Goal: Transaction & Acquisition: Download file/media

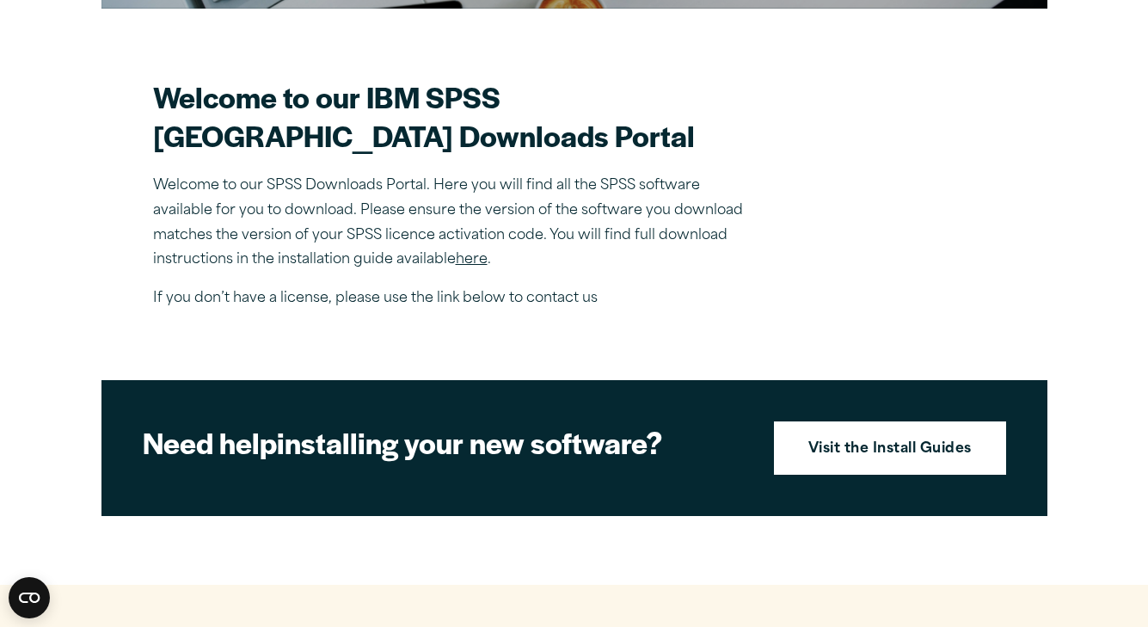
scroll to position [477, 0]
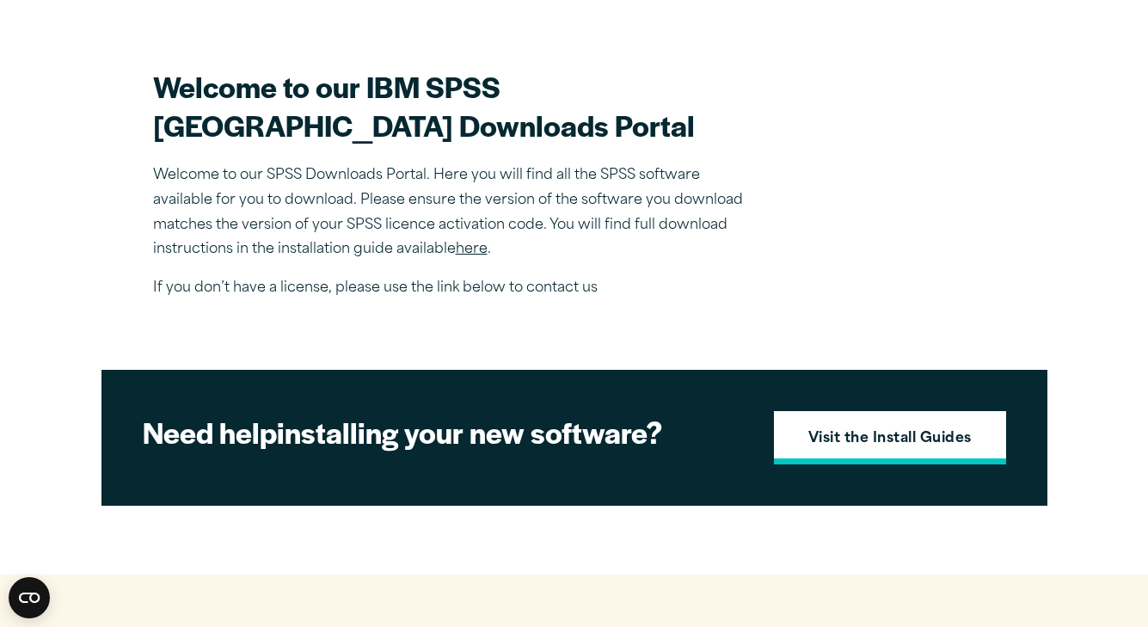
click at [919, 451] on strong "Visit the Install Guides" at bounding box center [889, 439] width 163 height 22
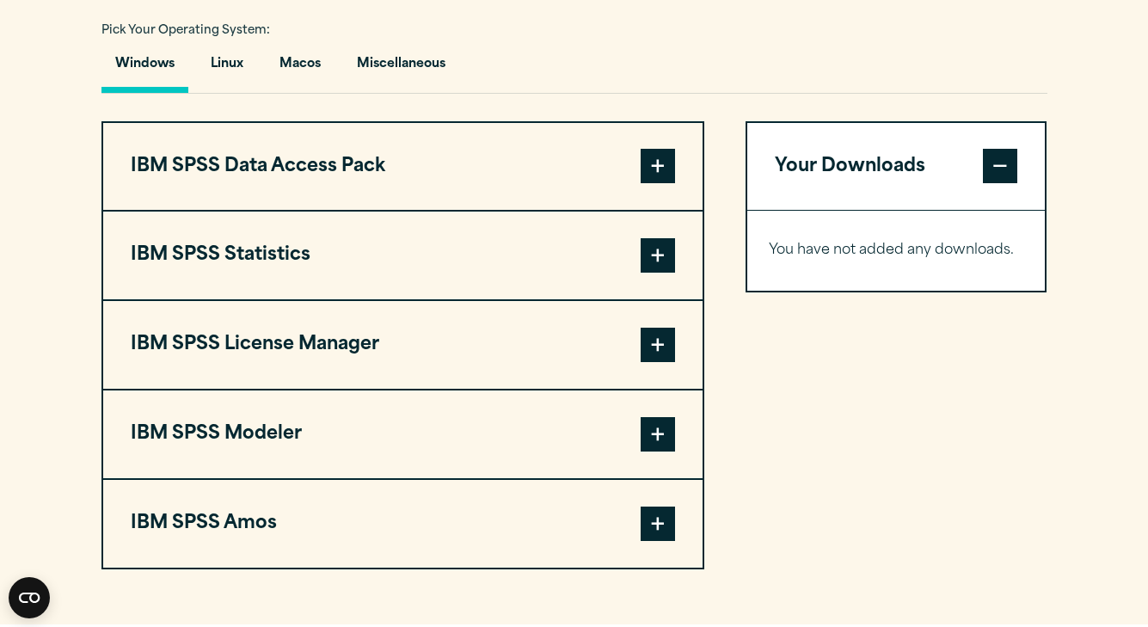
scroll to position [1362, 0]
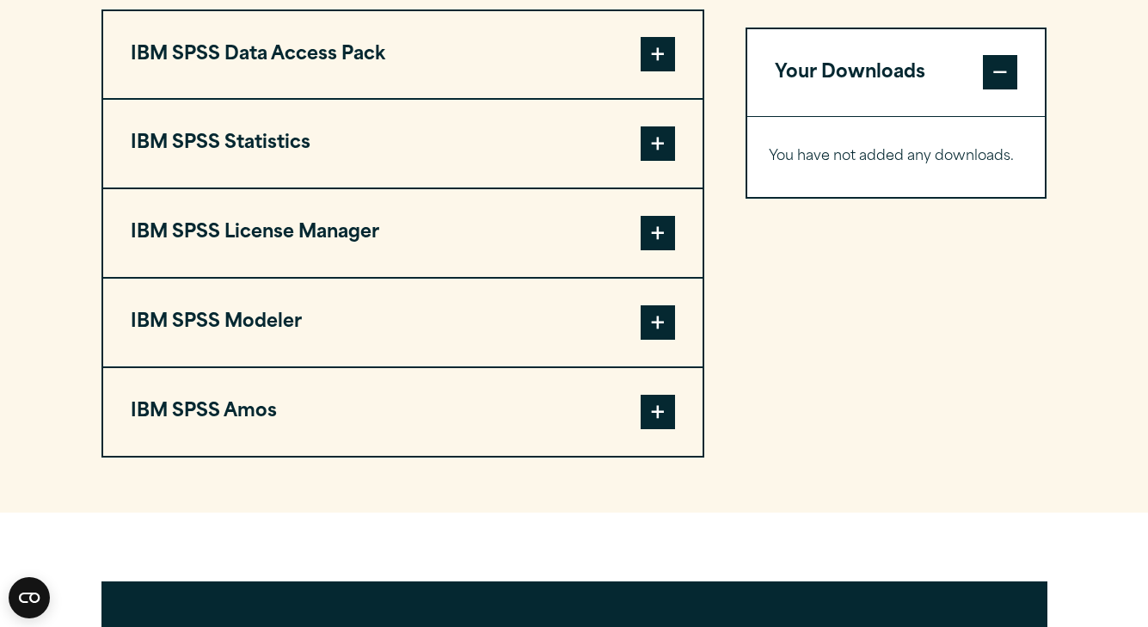
click at [657, 161] on span at bounding box center [658, 143] width 34 height 34
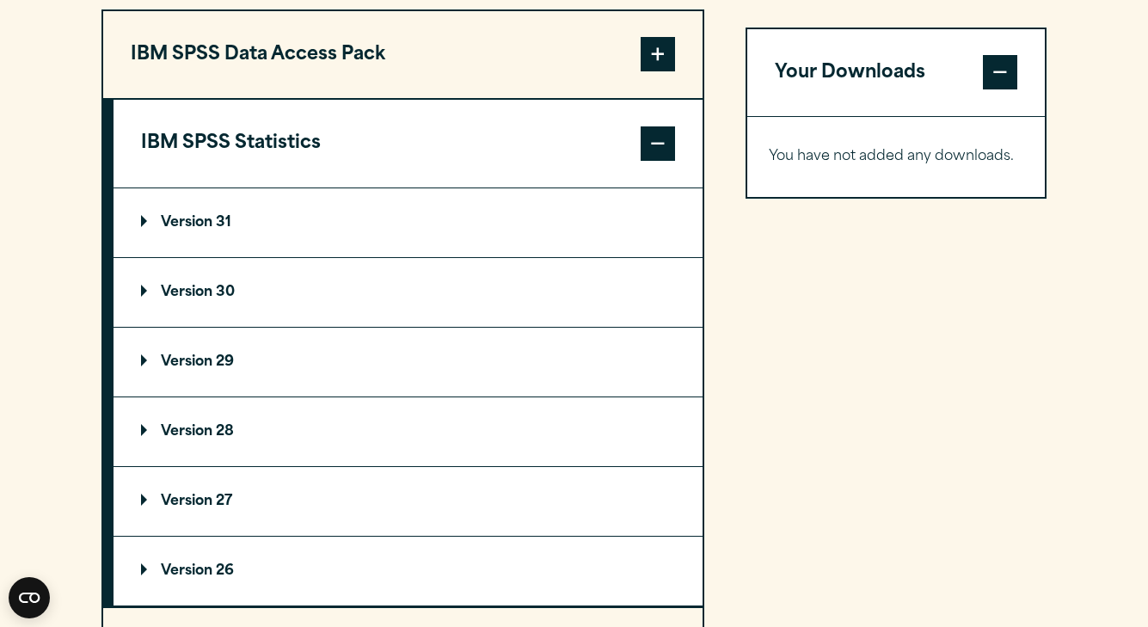
click at [186, 230] on p "Version 31" at bounding box center [186, 223] width 90 height 14
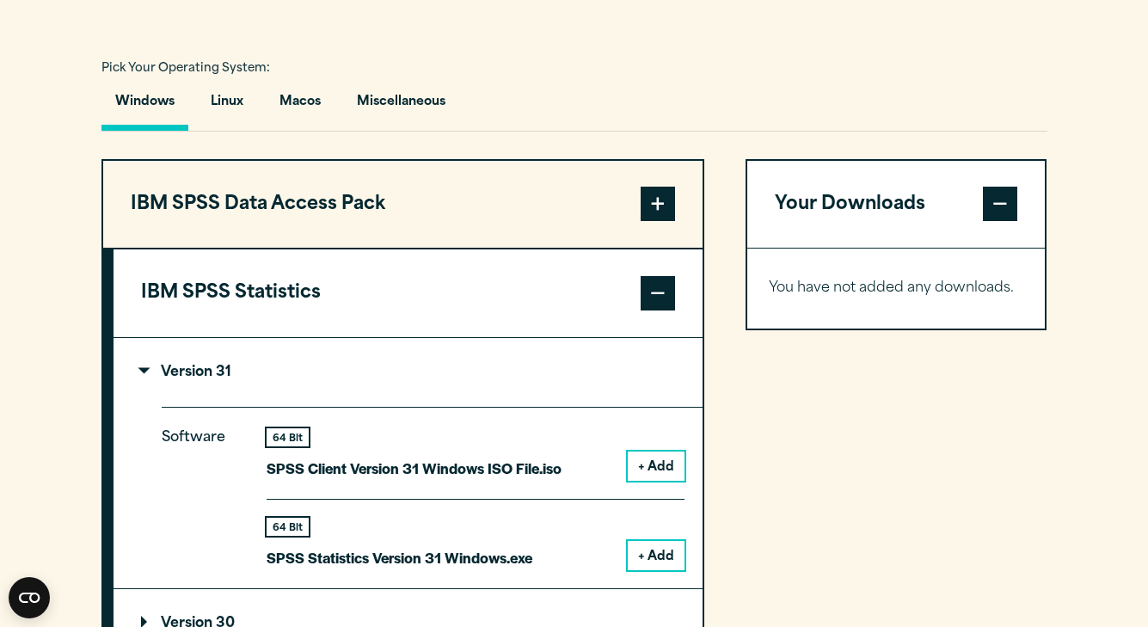
scroll to position [1108, 0]
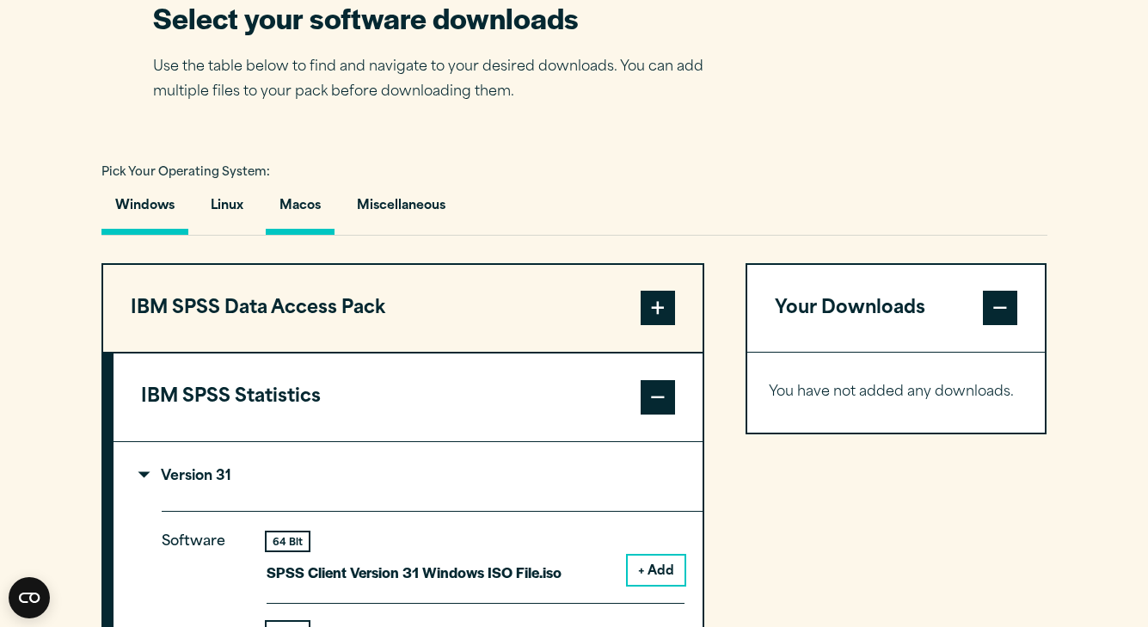
click at [285, 235] on button "Macos" at bounding box center [300, 210] width 69 height 49
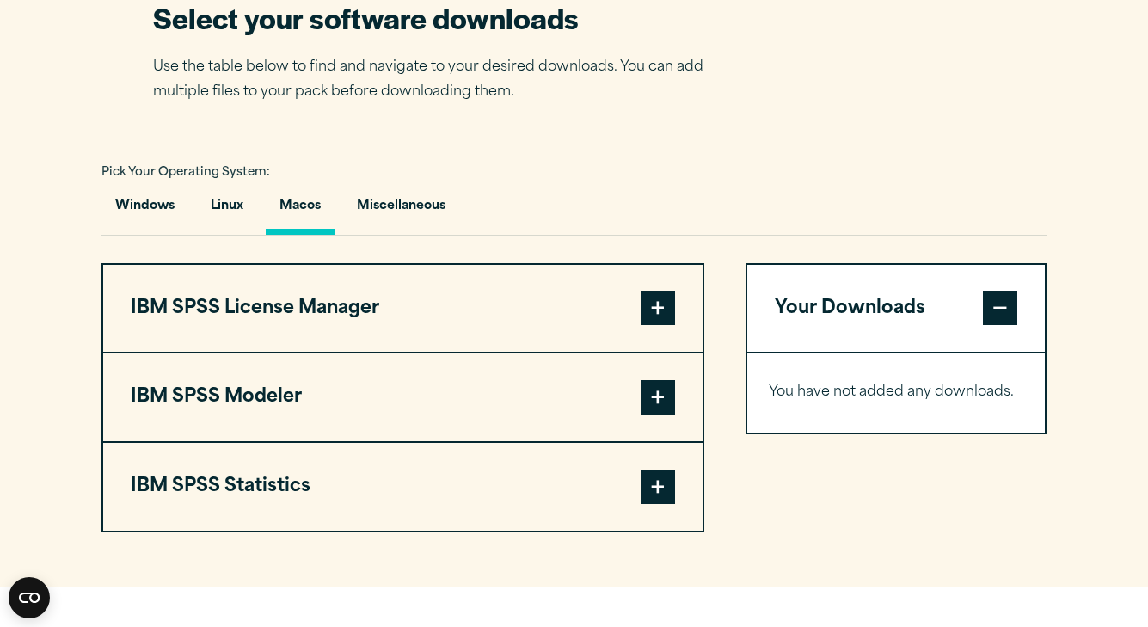
click at [649, 325] on span at bounding box center [658, 308] width 34 height 34
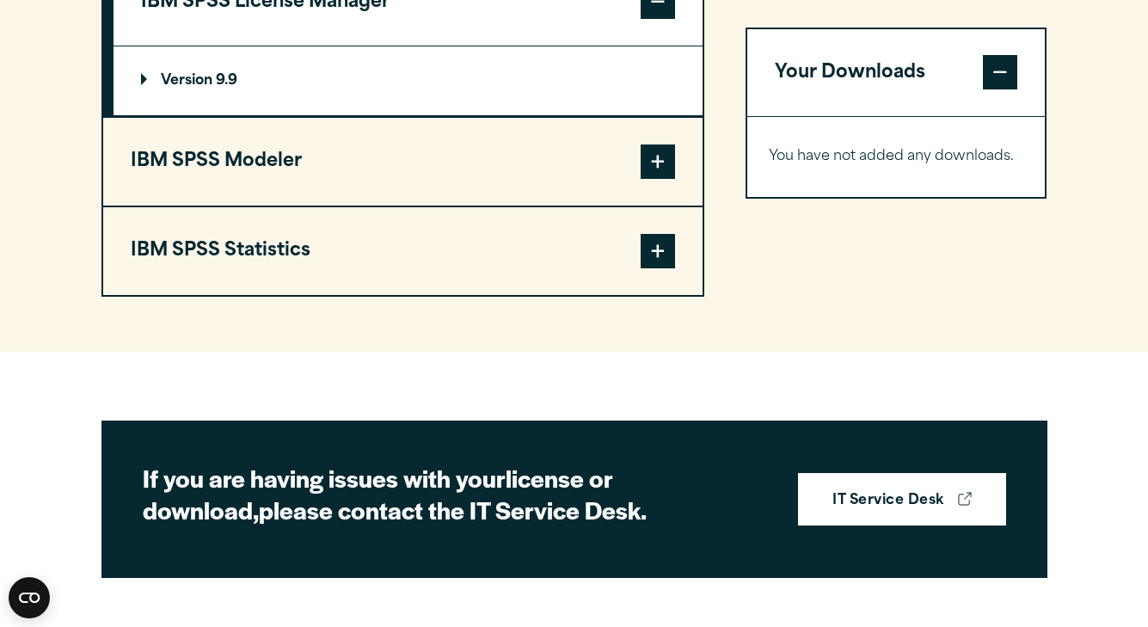
scroll to position [1425, 0]
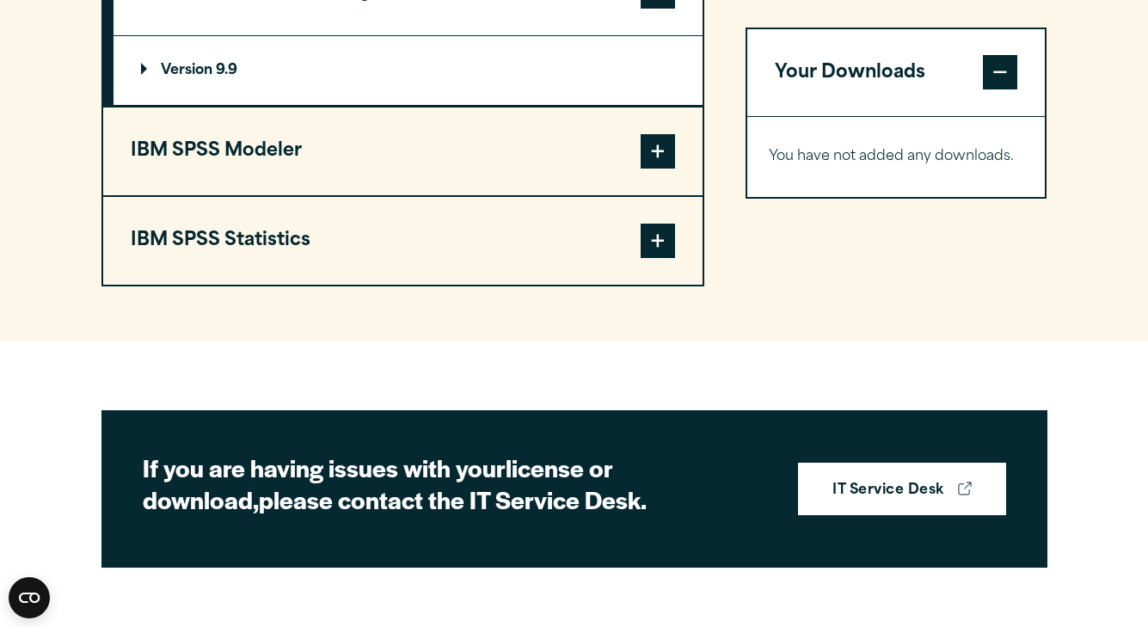
click at [666, 258] on span at bounding box center [658, 241] width 34 height 34
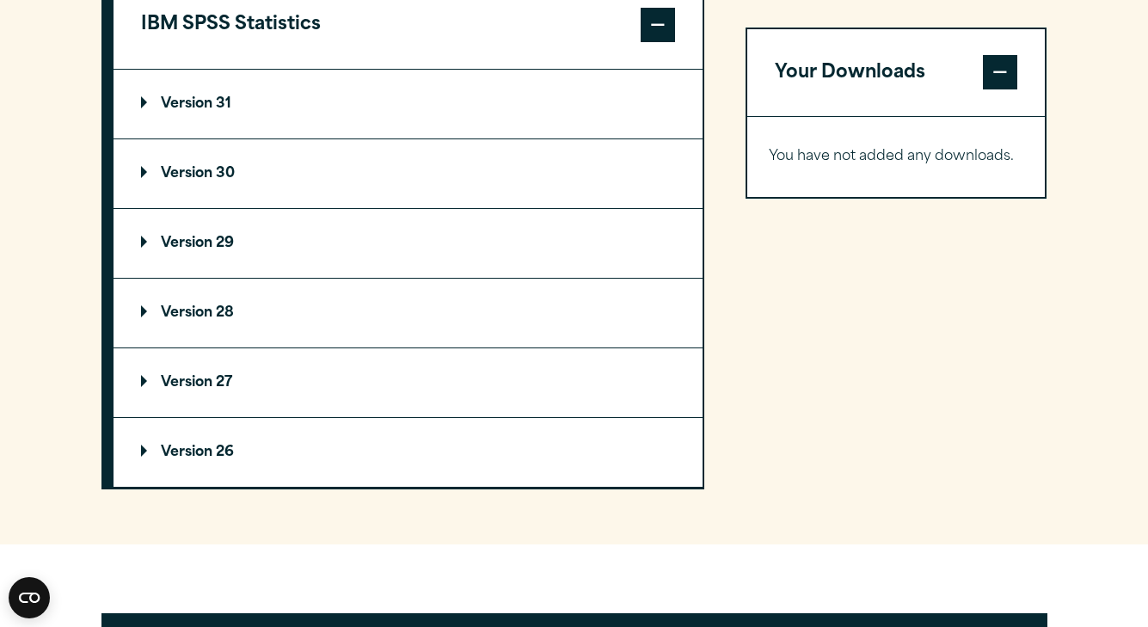
scroll to position [1586, 0]
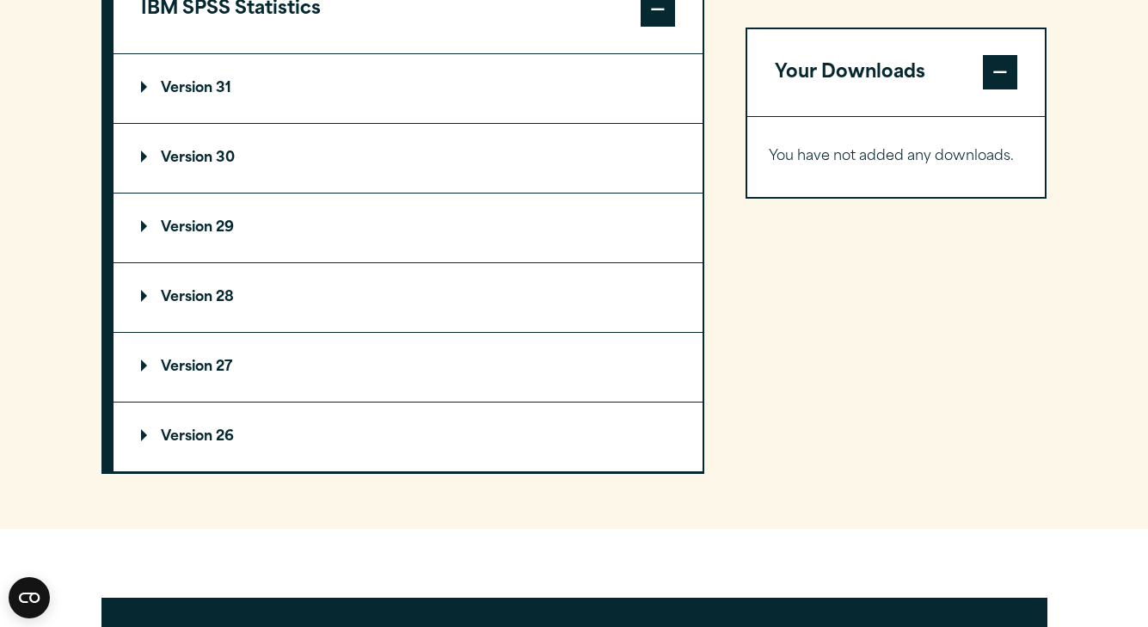
click at [205, 165] on p "Version 30" at bounding box center [188, 158] width 94 height 14
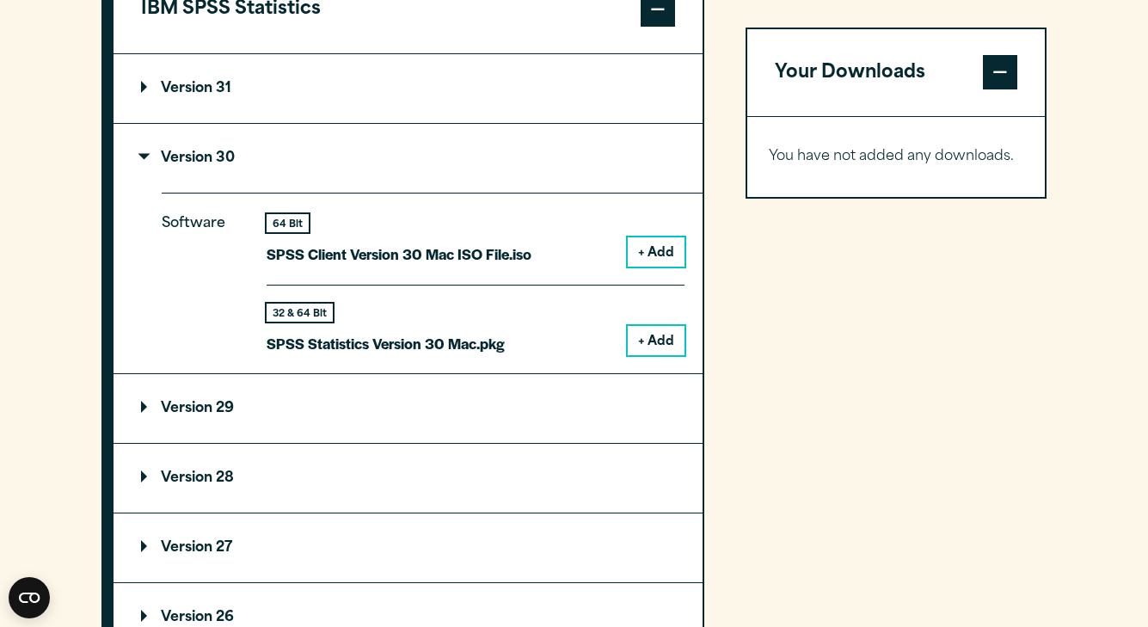
click at [203, 123] on summary "Version 31" at bounding box center [407, 88] width 589 height 69
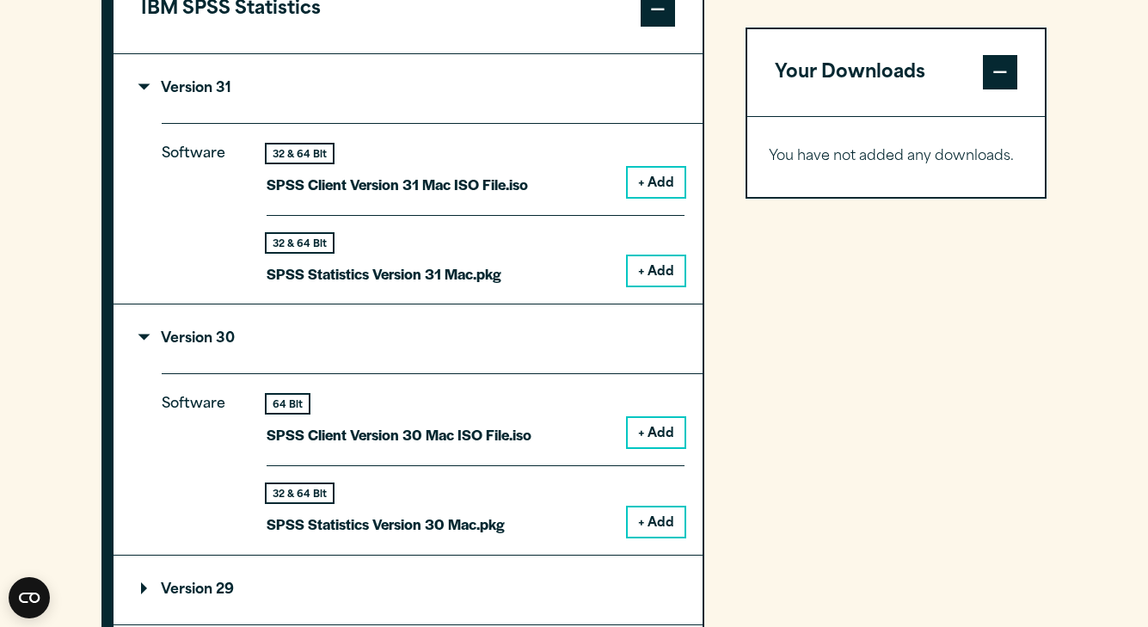
click at [389, 286] on p "SPSS Statistics Version 31 Mac.pkg" at bounding box center [384, 273] width 235 height 25
click at [629, 285] on button "+ Add" at bounding box center [656, 270] width 57 height 29
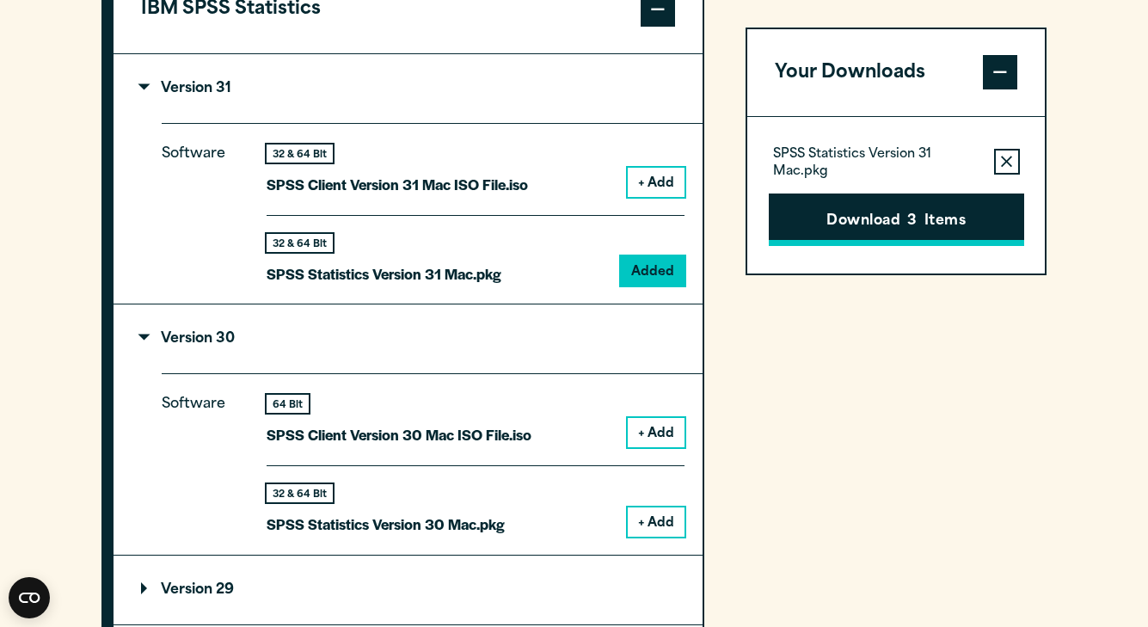
click at [945, 209] on button "Download 3 Items" at bounding box center [896, 219] width 255 height 53
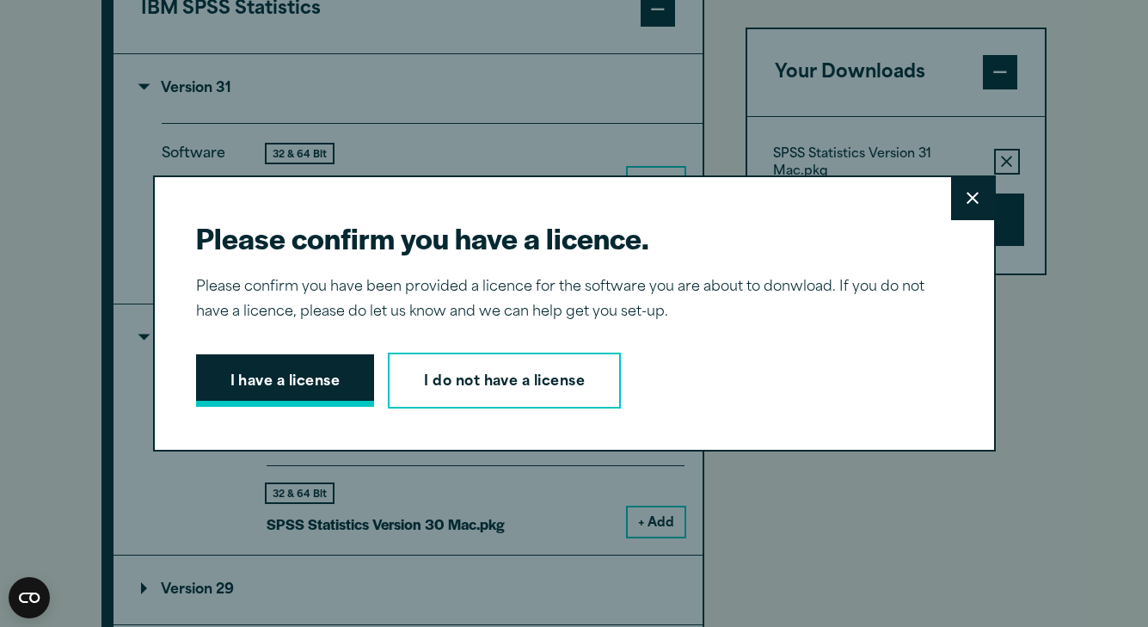
click at [253, 387] on button "I have a license" at bounding box center [285, 380] width 179 height 53
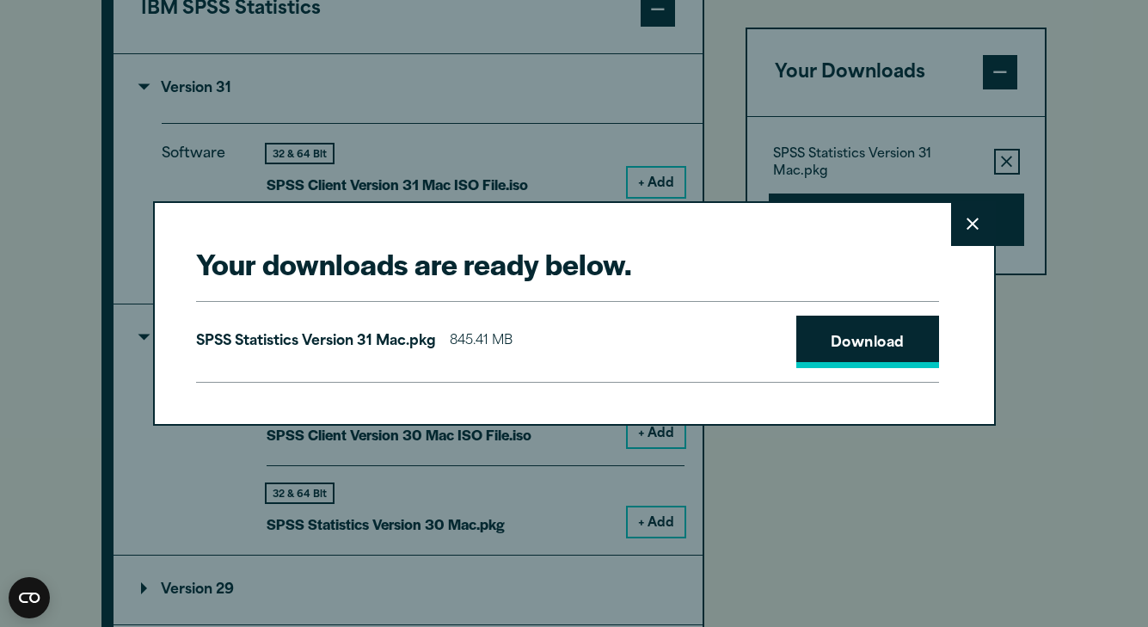
click at [857, 356] on link "Download" at bounding box center [867, 342] width 143 height 53
